Goal: Transaction & Acquisition: Purchase product/service

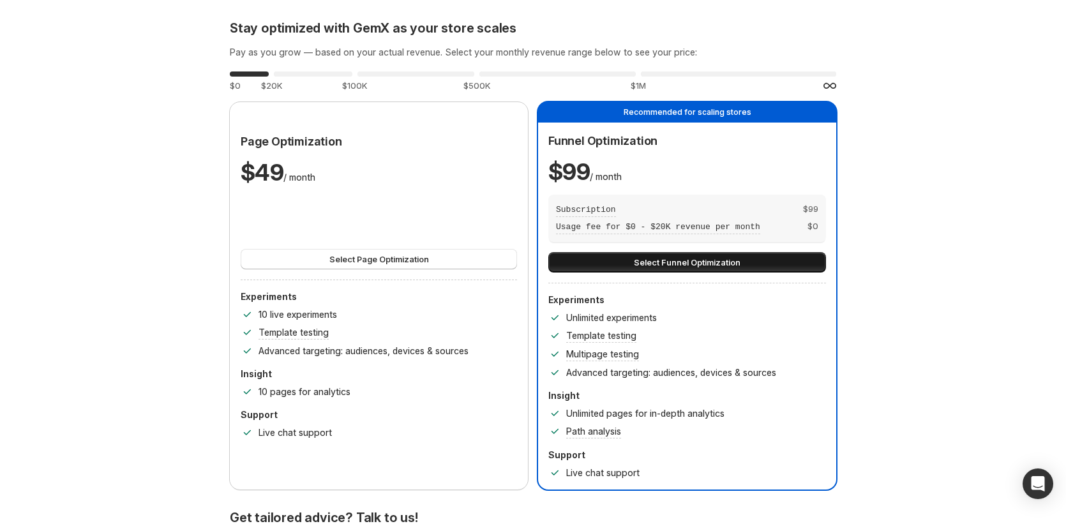
click at [647, 267] on span "Select Funnel Optimization" at bounding box center [687, 262] width 107 height 13
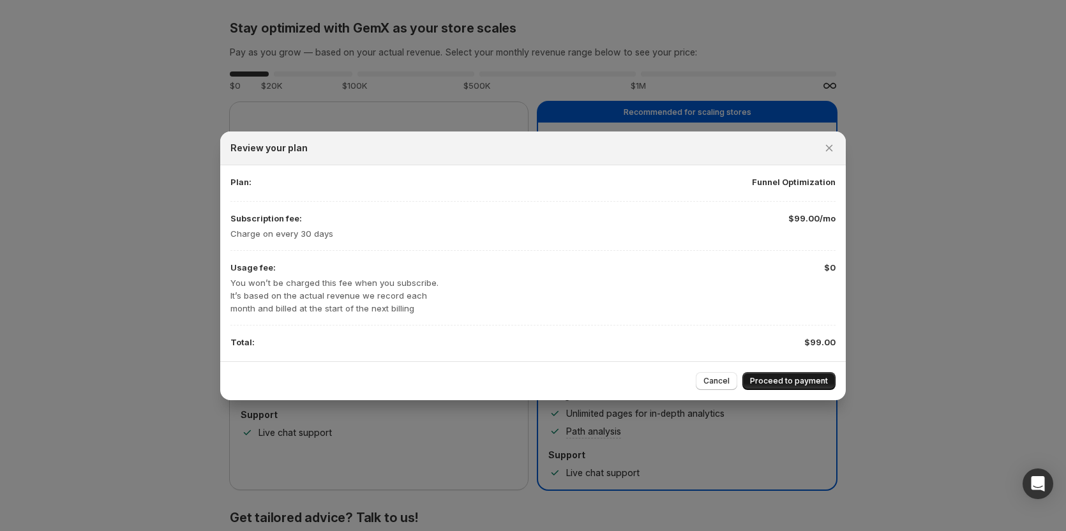
click at [799, 381] on span "Proceed to payment" at bounding box center [789, 381] width 78 height 10
